Goal: Task Accomplishment & Management: Manage account settings

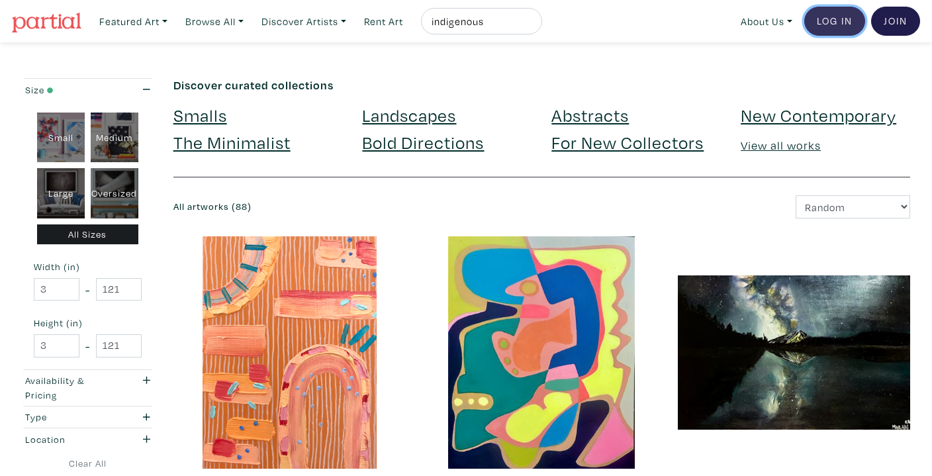
click at [834, 25] on link "Log In" at bounding box center [834, 21] width 61 height 29
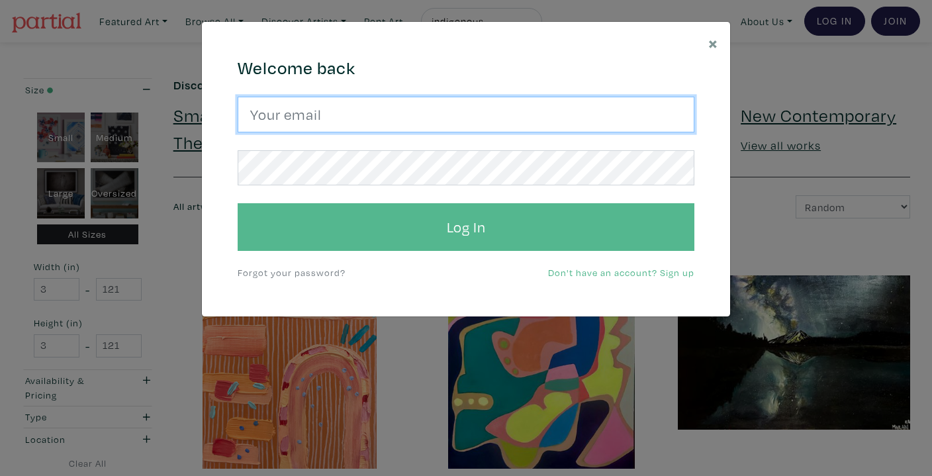
type input "isabellanicastro@ocadu.ca"
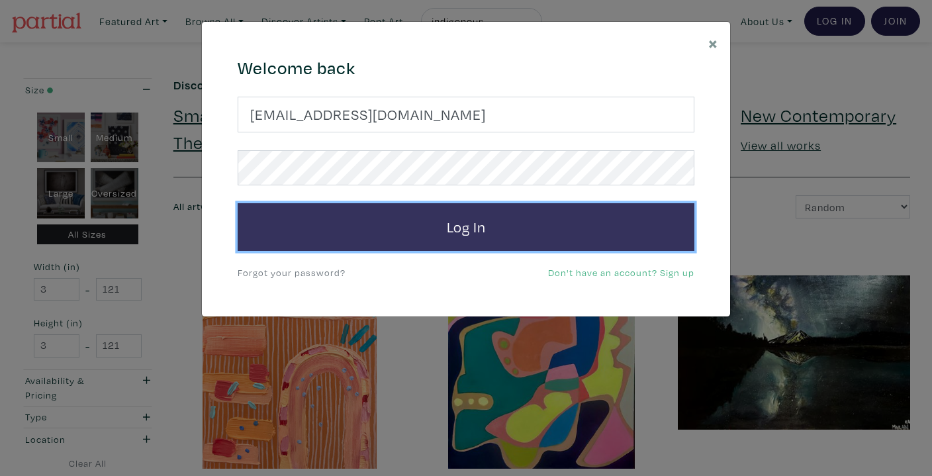
click at [492, 238] on button "Log In" at bounding box center [466, 227] width 457 height 48
click at [420, 231] on button "Log In" at bounding box center [466, 227] width 457 height 48
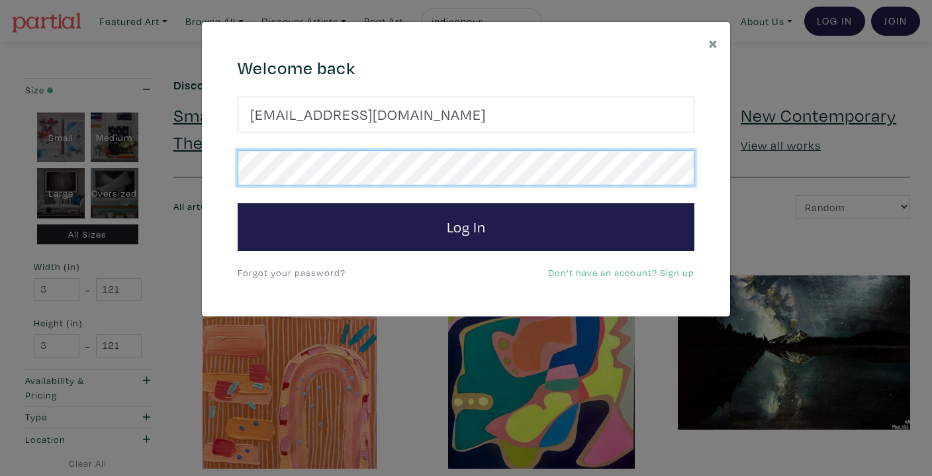
click at [238, 203] on button "Log In" at bounding box center [466, 227] width 457 height 48
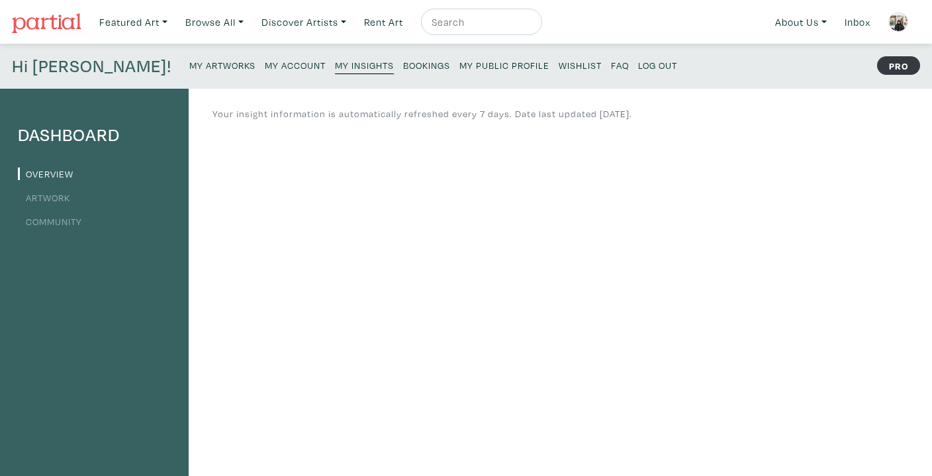
click at [54, 200] on link "Artwork" at bounding box center [44, 197] width 52 height 13
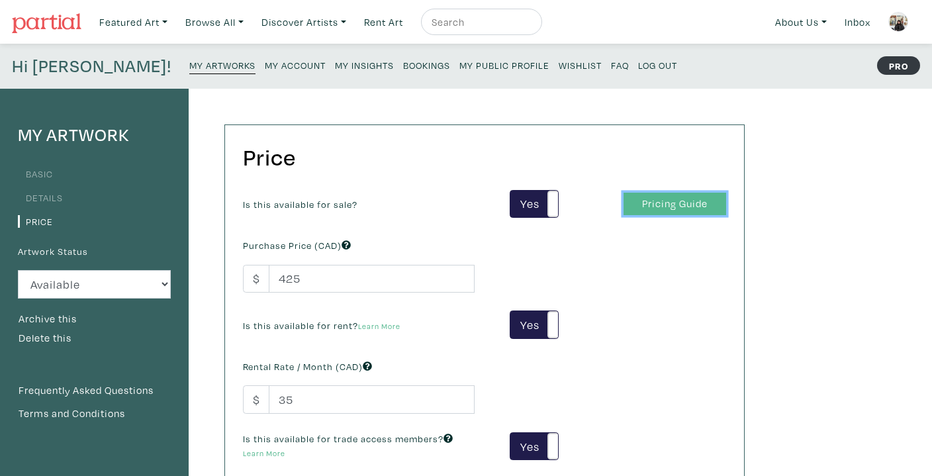
click at [662, 199] on link "Pricing Guide" at bounding box center [674, 204] width 103 height 23
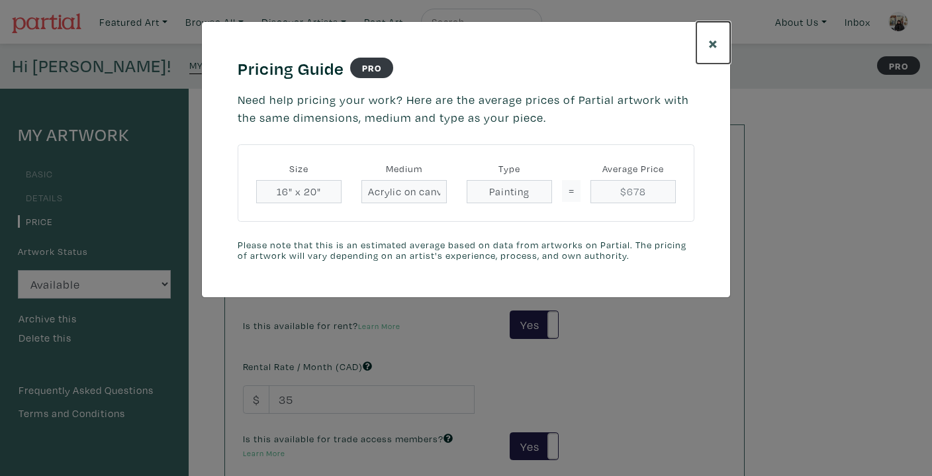
click at [708, 46] on span "×" at bounding box center [713, 42] width 10 height 23
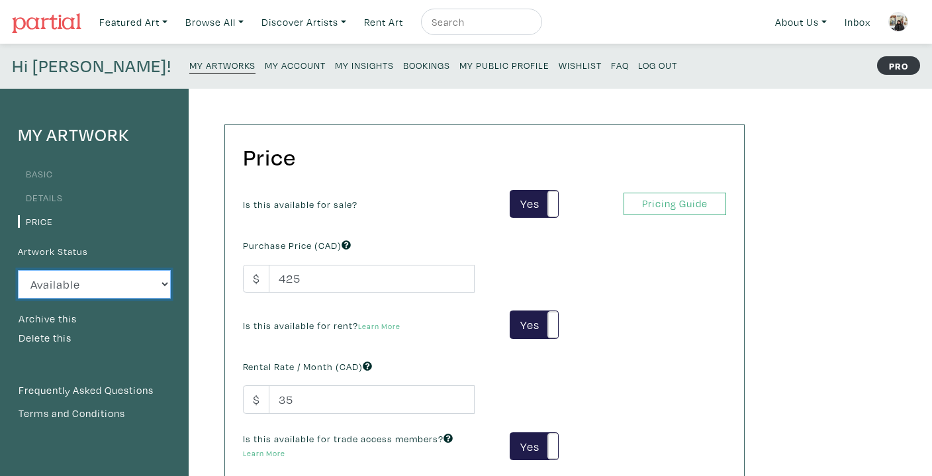
click at [71, 289] on select "Available Sold Rented Unavailable (other reason)" at bounding box center [94, 284] width 153 height 28
click at [18, 270] on select "Available Sold Rented Unavailable (other reason)" at bounding box center [94, 284] width 153 height 28
click at [58, 293] on select "Available Sold Rented Unavailable (other reason)" at bounding box center [94, 284] width 153 height 28
select select "1"
click at [18, 270] on select "Available Sold Rented Unavailable (other reason)" at bounding box center [94, 284] width 153 height 28
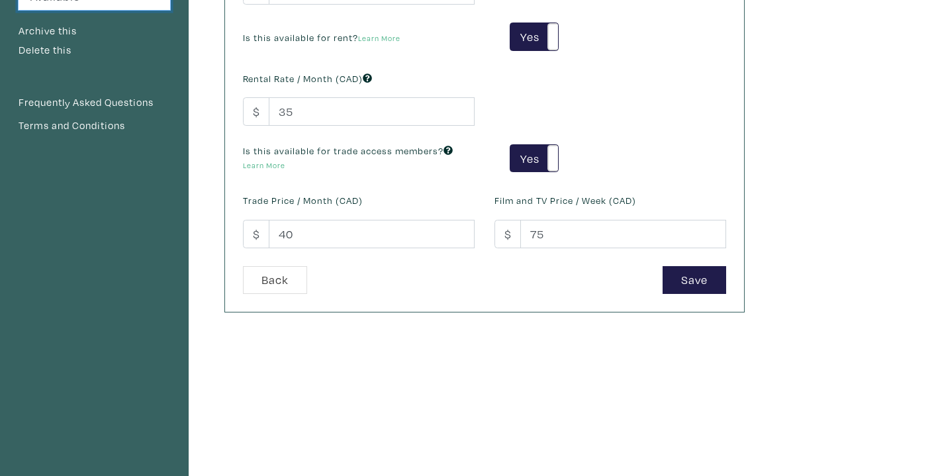
scroll to position [289, 0]
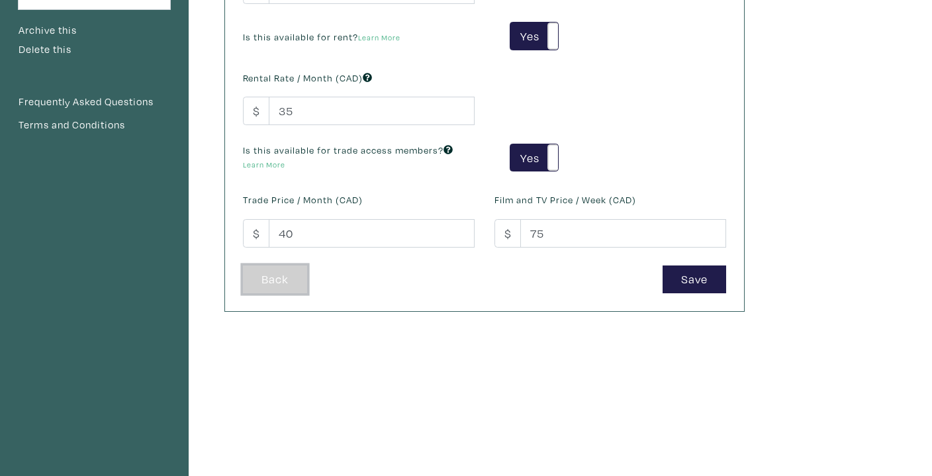
click at [289, 273] on link "Back" at bounding box center [275, 279] width 64 height 28
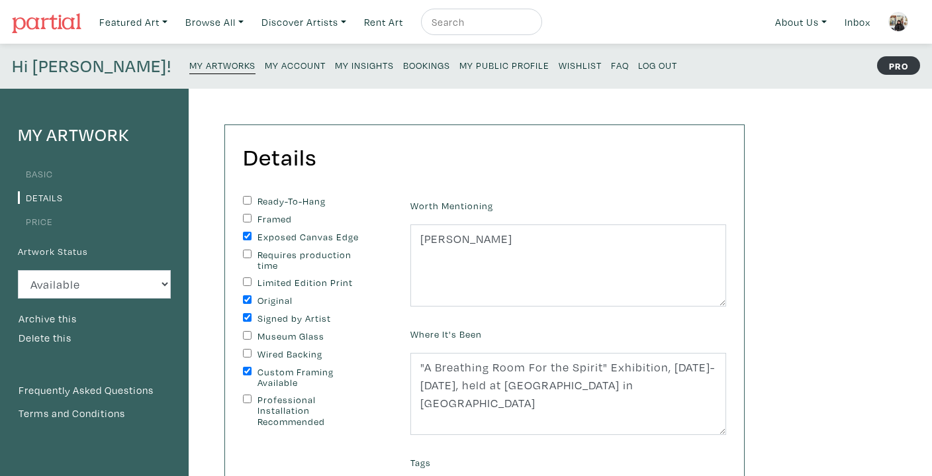
click at [189, 66] on small "My Artworks" at bounding box center [222, 65] width 66 height 13
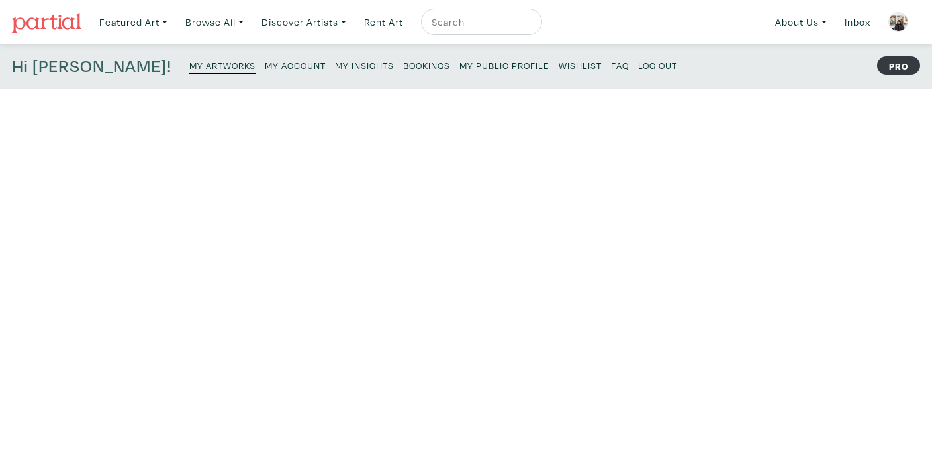
click at [265, 68] on small "My Account" at bounding box center [295, 65] width 61 height 13
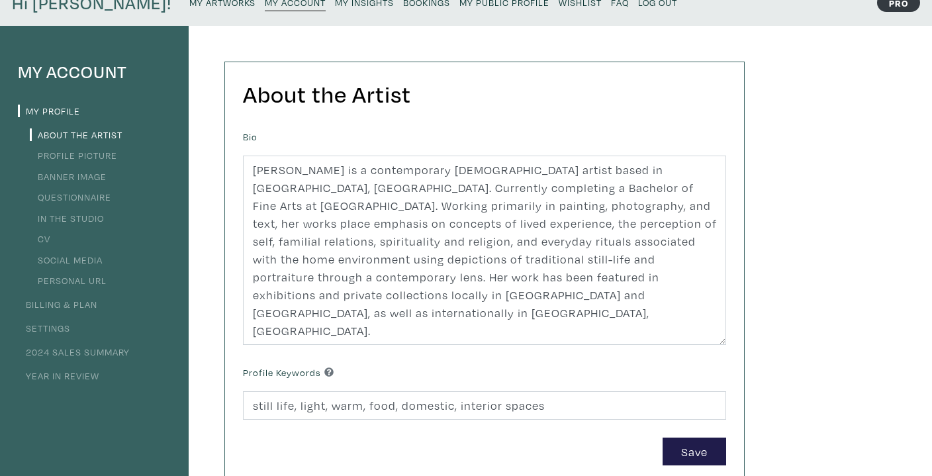
scroll to position [12, 0]
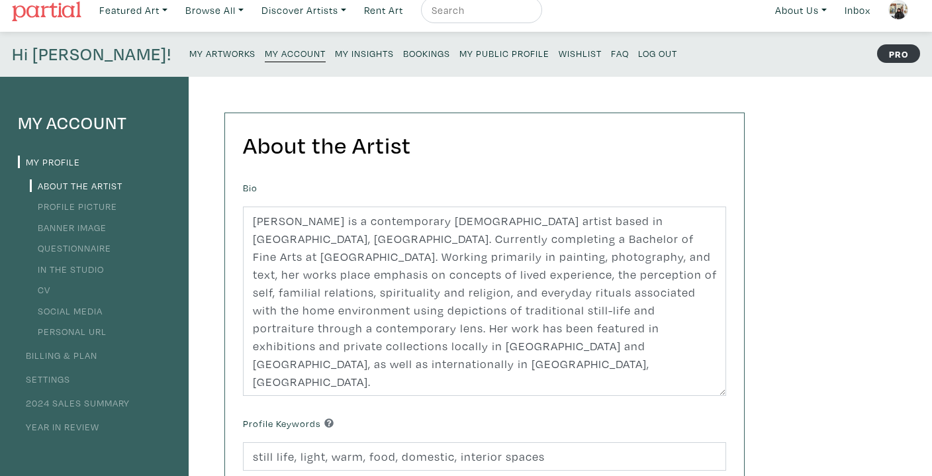
click at [90, 204] on link "Profile Picture" at bounding box center [73, 206] width 87 height 13
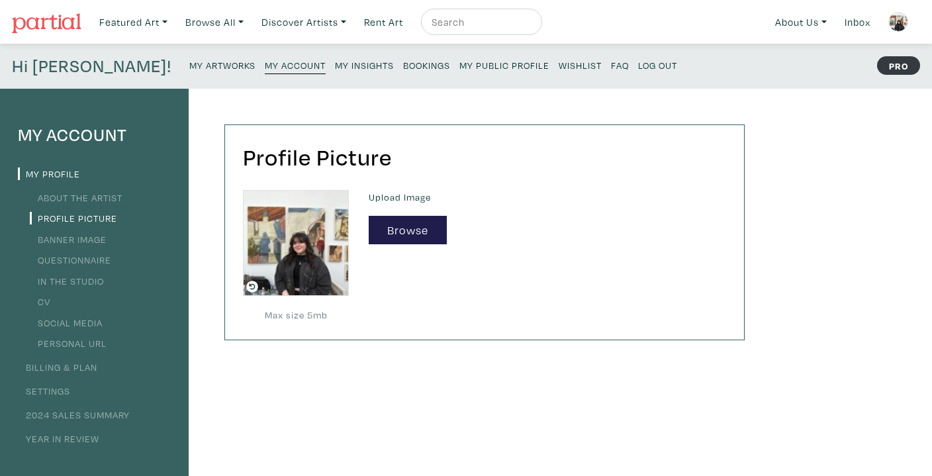
click at [83, 240] on link "Banner Image" at bounding box center [68, 239] width 77 height 13
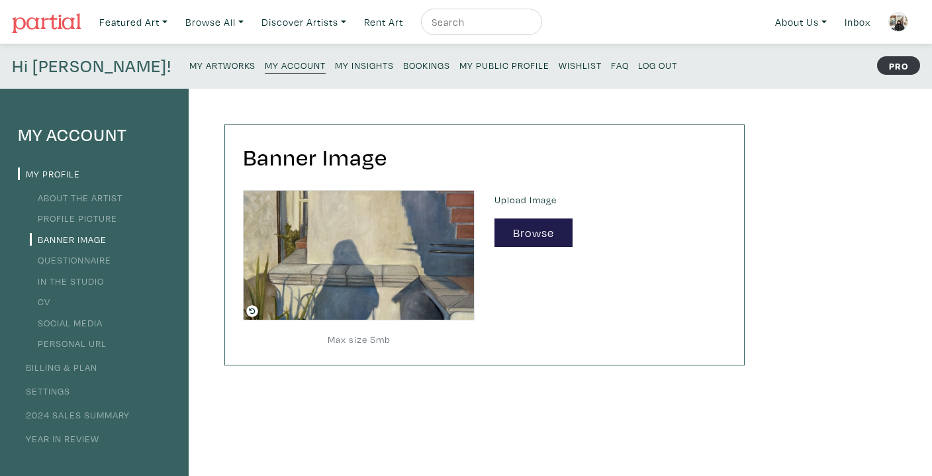
click at [189, 59] on link "My Artworks" at bounding box center [222, 65] width 66 height 18
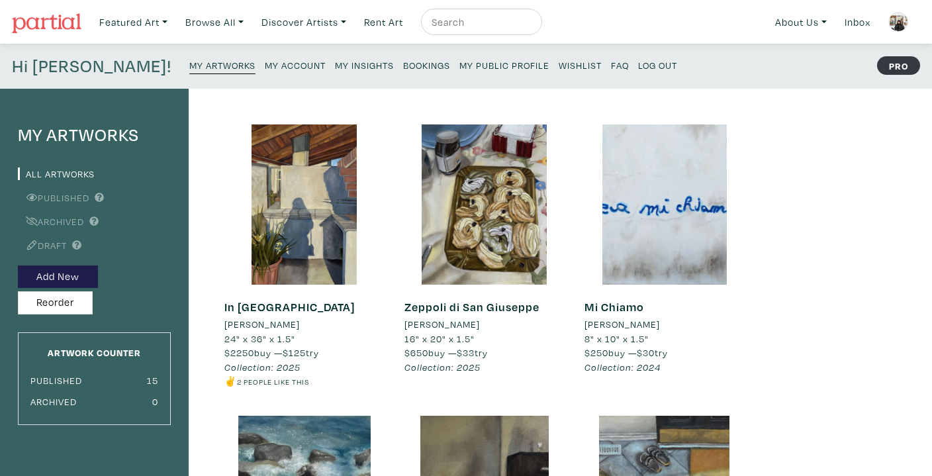
click at [265, 64] on small "My Account" at bounding box center [295, 65] width 61 height 13
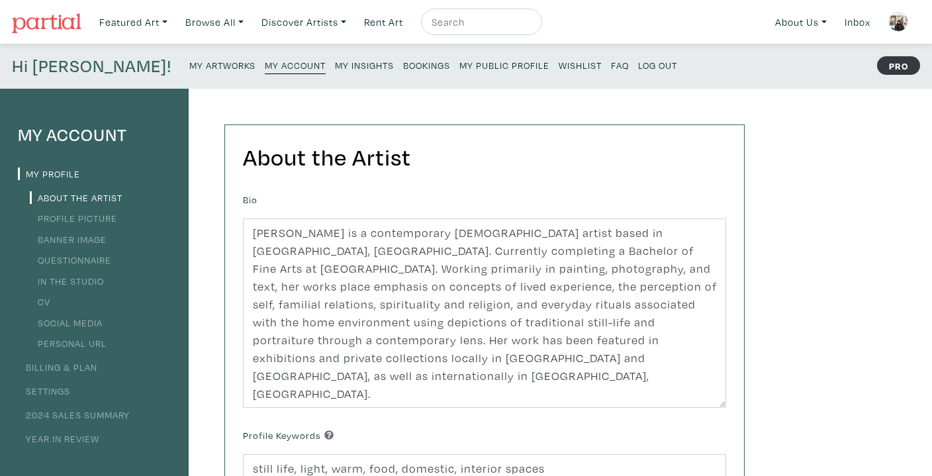
scroll to position [32, 0]
